Goal: Check status: Check status

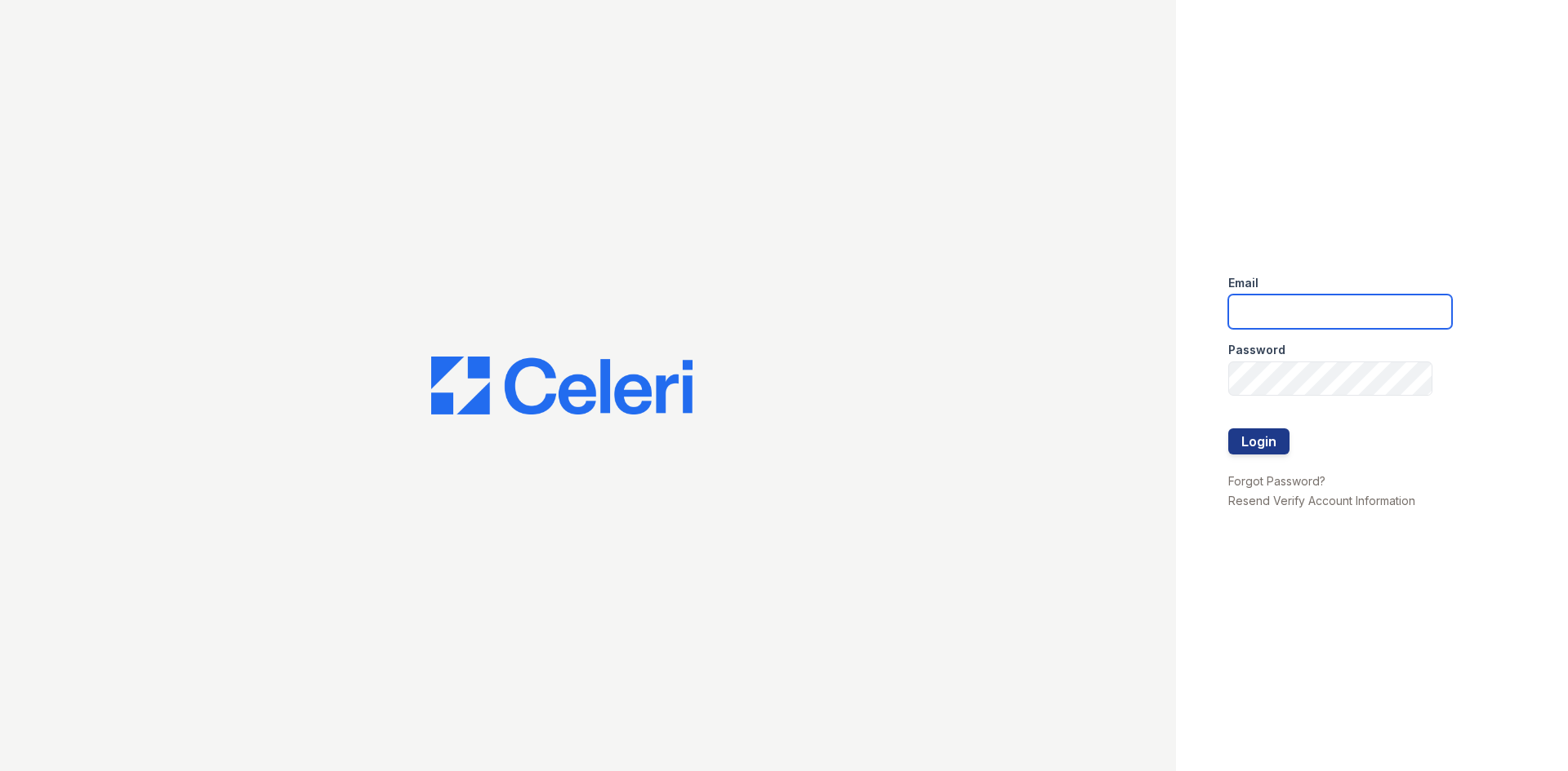
click at [1313, 317] on input "email" at bounding box center [1339, 311] width 224 height 34
click at [1318, 323] on input "email" at bounding box center [1339, 311] width 224 height 34
type input "[EMAIL_ADDRESS][DOMAIN_NAME]"
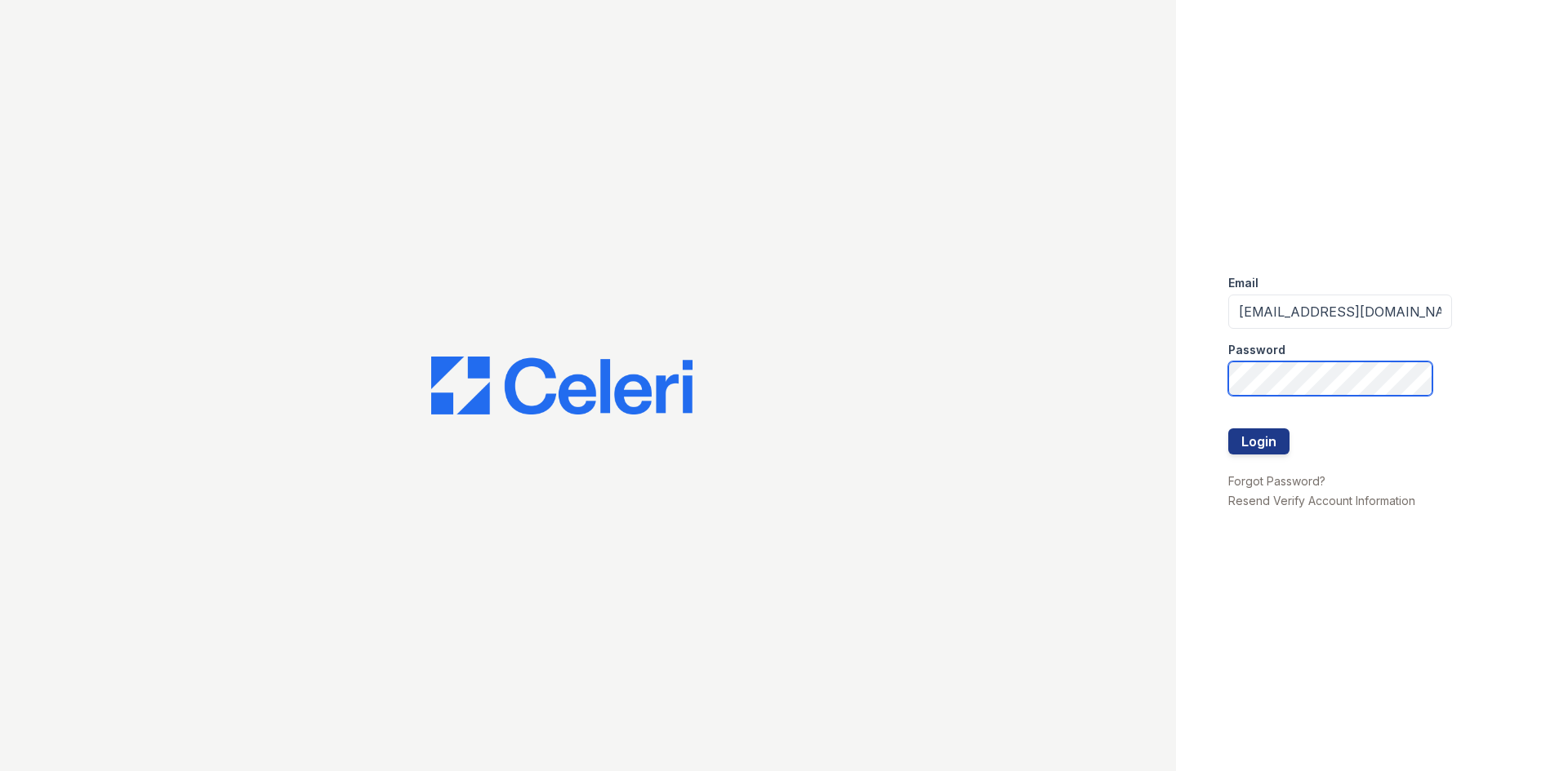
click at [1228, 429] on button "Login" at bounding box center [1258, 441] width 61 height 26
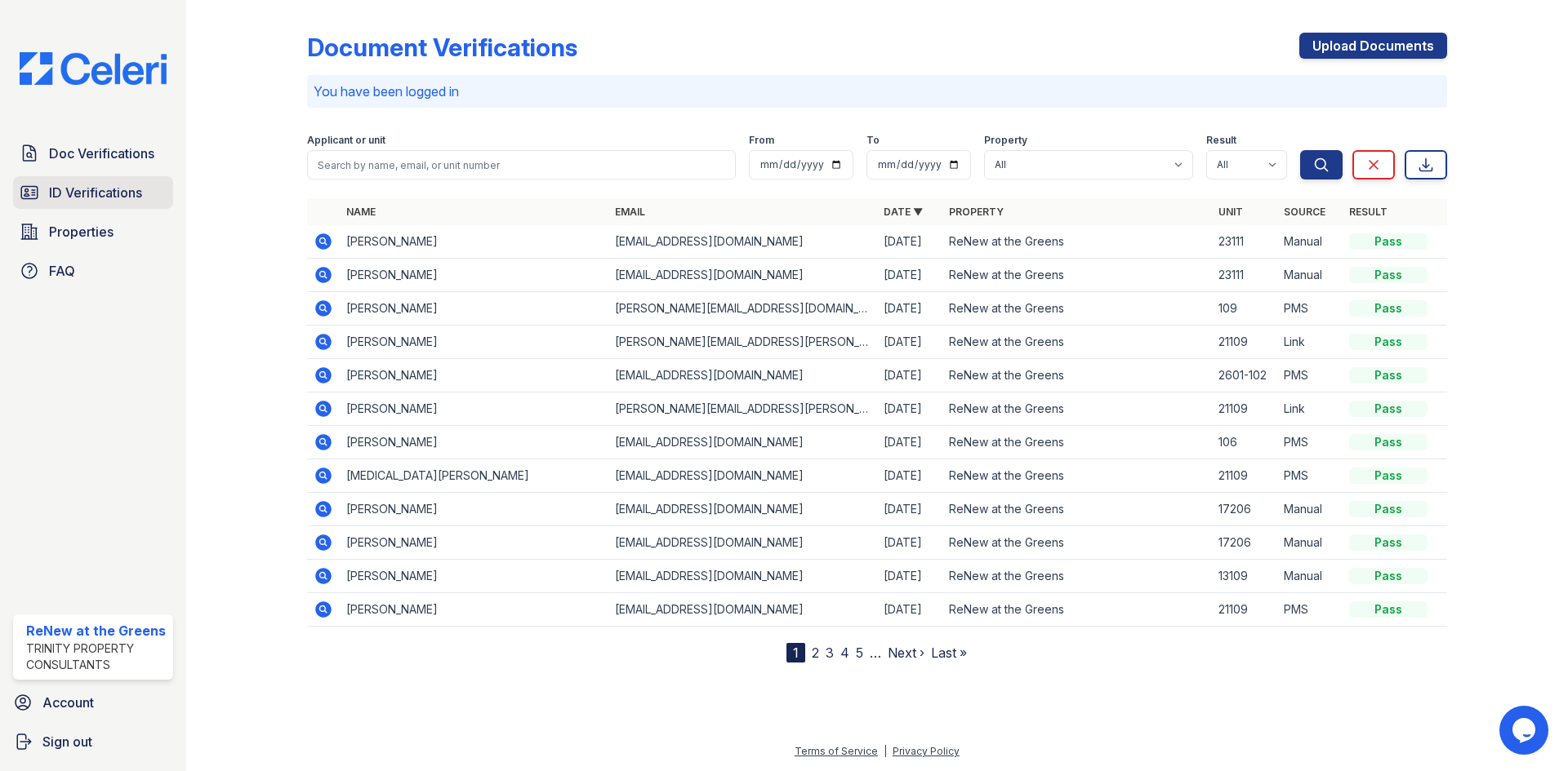
click at [69, 201] on span "ID Verifications" at bounding box center [95, 193] width 93 height 19
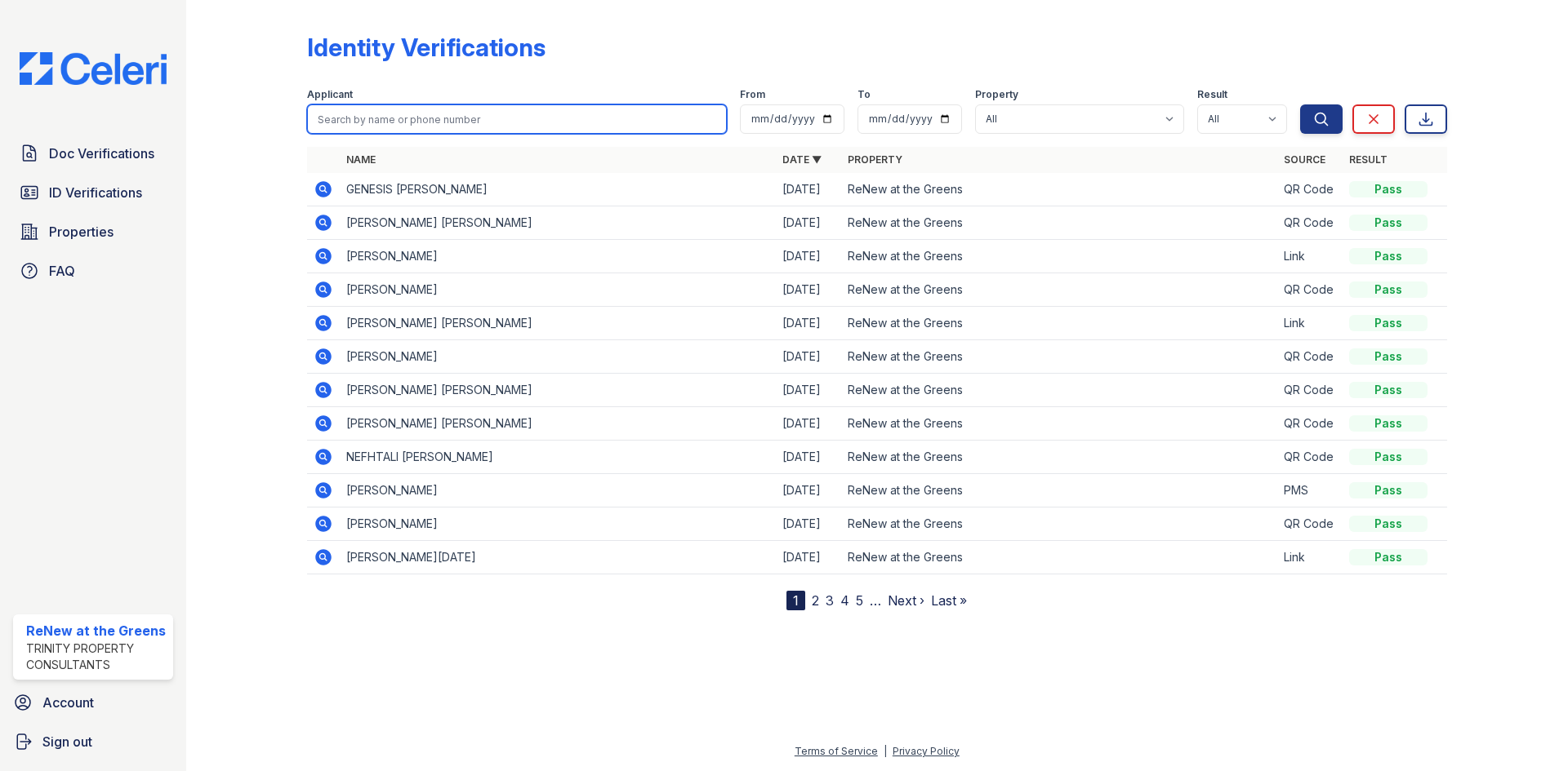
click at [706, 116] on input "search" at bounding box center [517, 119] width 419 height 29
type input "[PERSON_NAME]"
click at [1300, 104] on button "Search" at bounding box center [1321, 119] width 43 height 29
